Goal: Navigation & Orientation: Go to known website

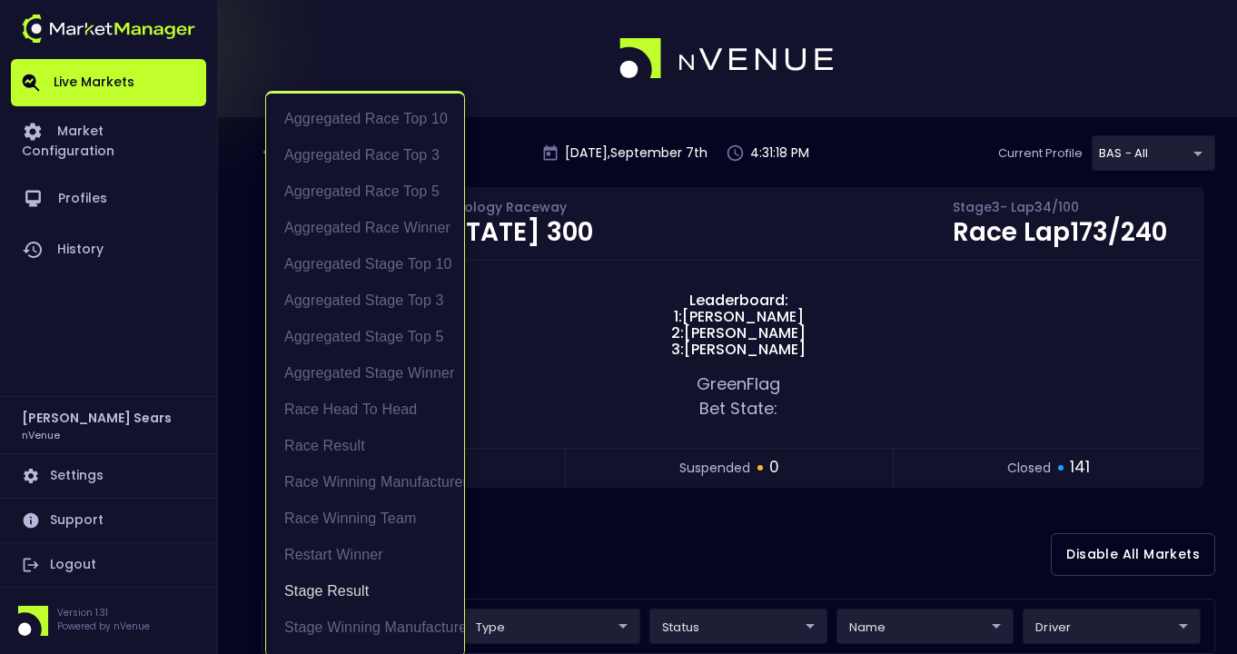
scroll to position [428, 0]
